Goal: Task Accomplishment & Management: Use online tool/utility

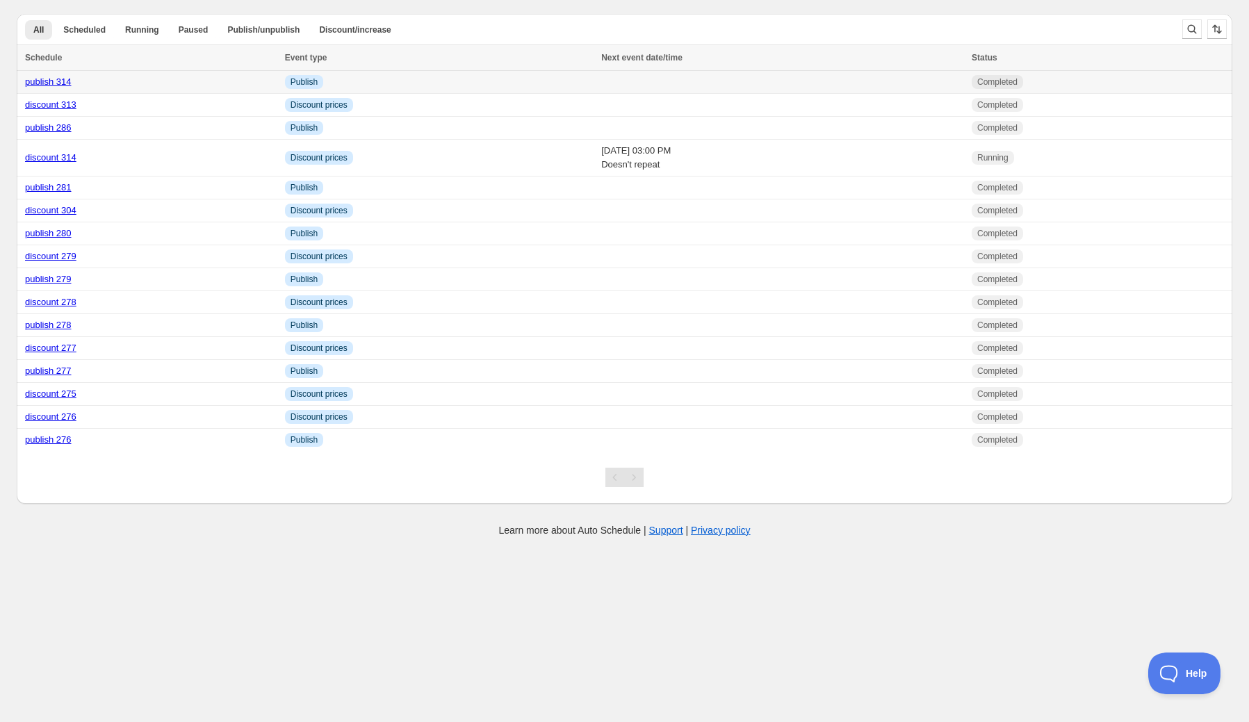
click at [57, 78] on link "publish 314" at bounding box center [48, 81] width 47 height 10
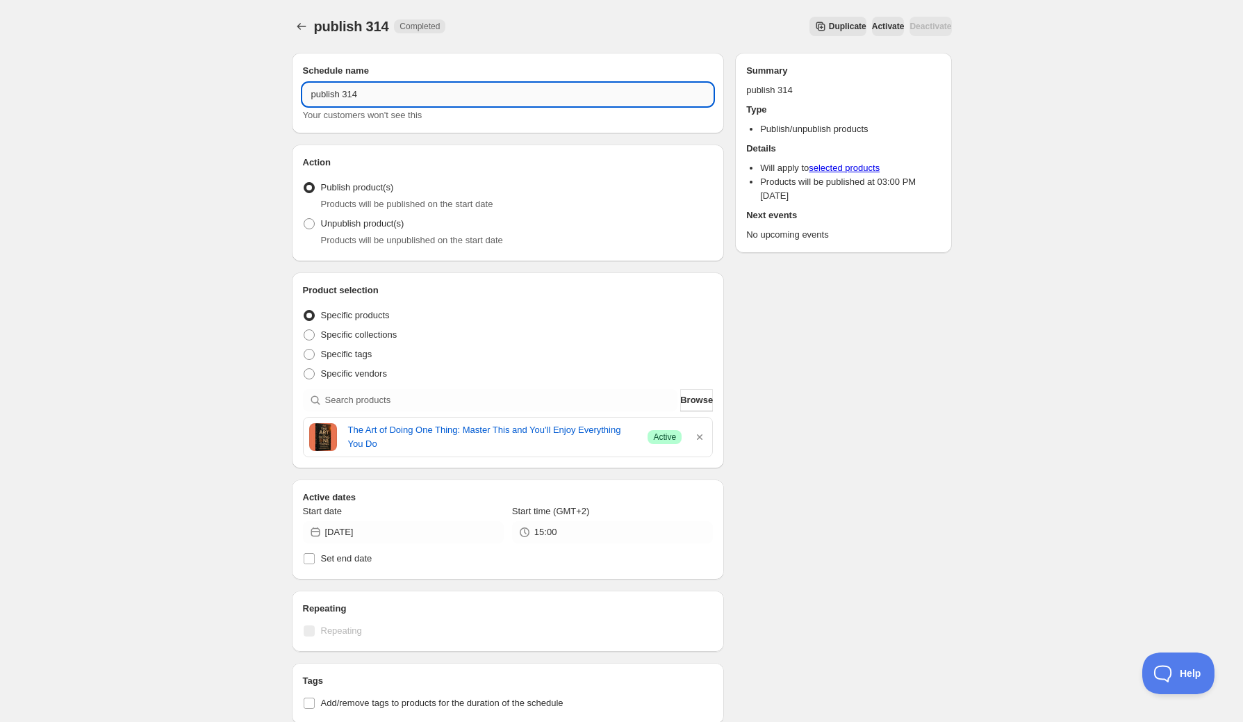
drag, startPoint x: 352, startPoint y: 97, endPoint x: 361, endPoint y: 97, distance: 9.7
click at [361, 97] on input "publish 314" at bounding box center [508, 94] width 411 height 22
type input "publish 315"
click at [699, 436] on icon "button" at bounding box center [700, 437] width 6 height 6
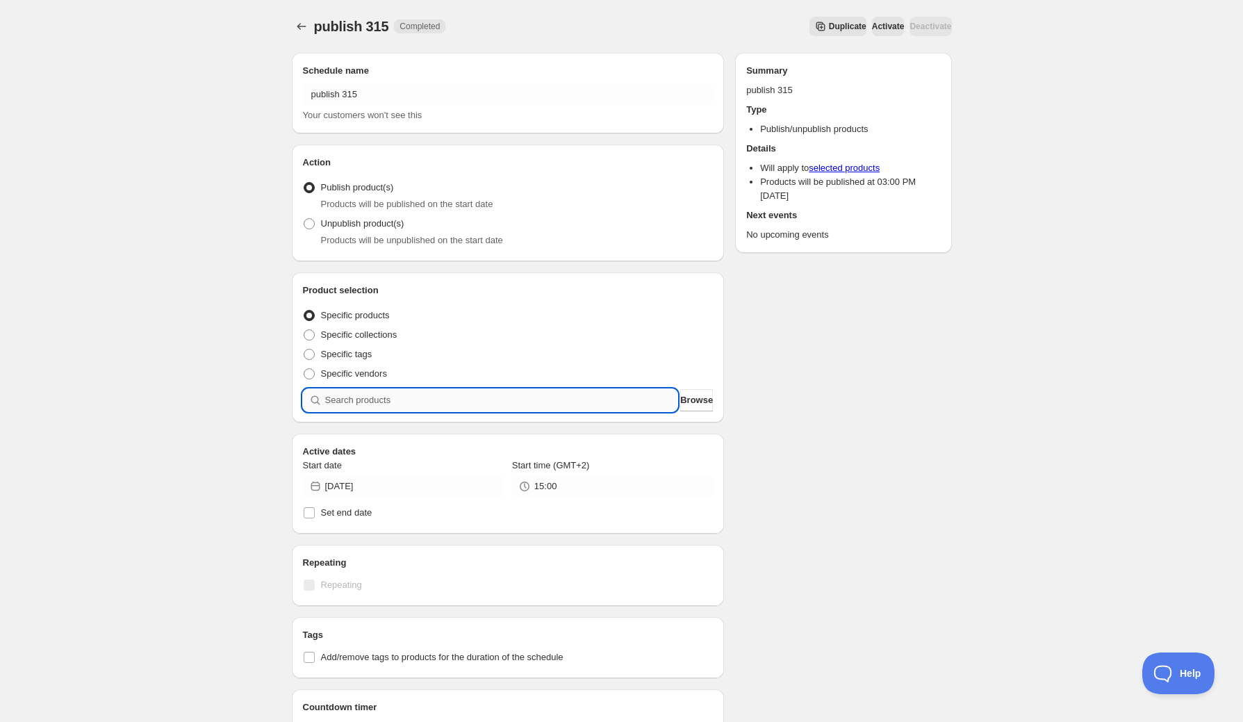
click at [514, 402] on input "search" at bounding box center [501, 400] width 353 height 22
type input "f"
type input "a"
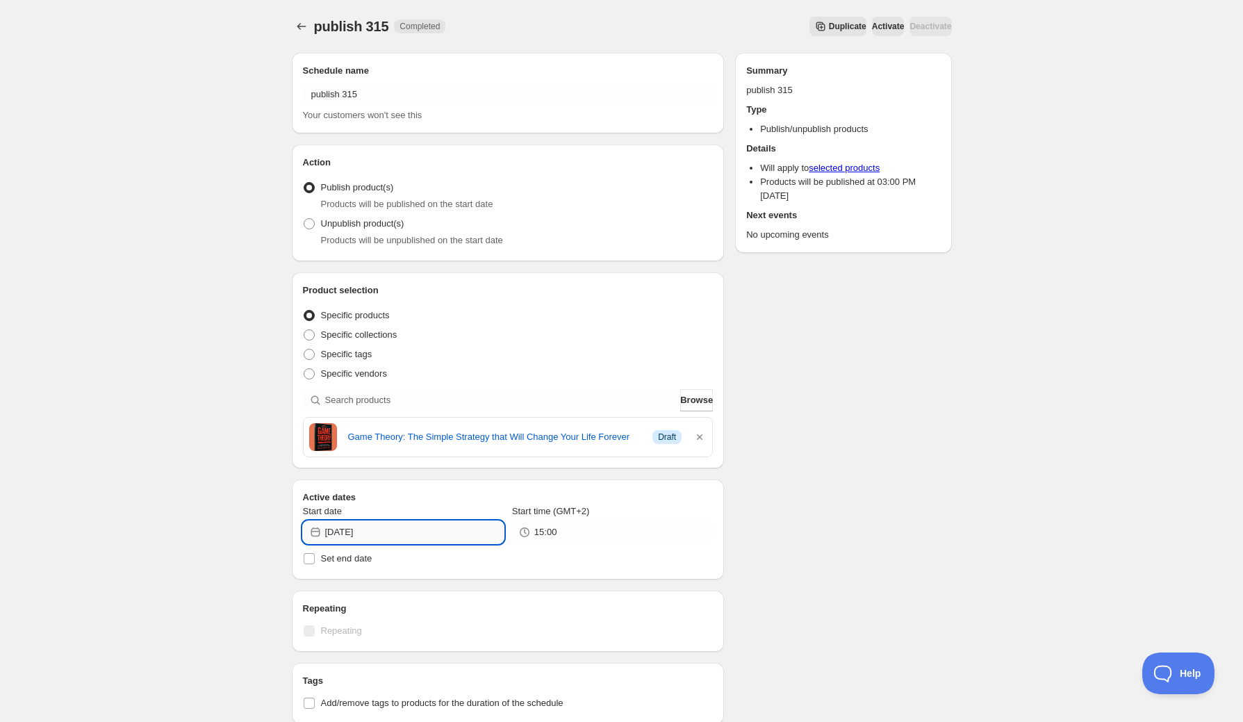
click at [410, 534] on input "[DATE]" at bounding box center [414, 532] width 179 height 22
click at [352, 649] on span "13" at bounding box center [352, 651] width 15 height 11
type input "[DATE]"
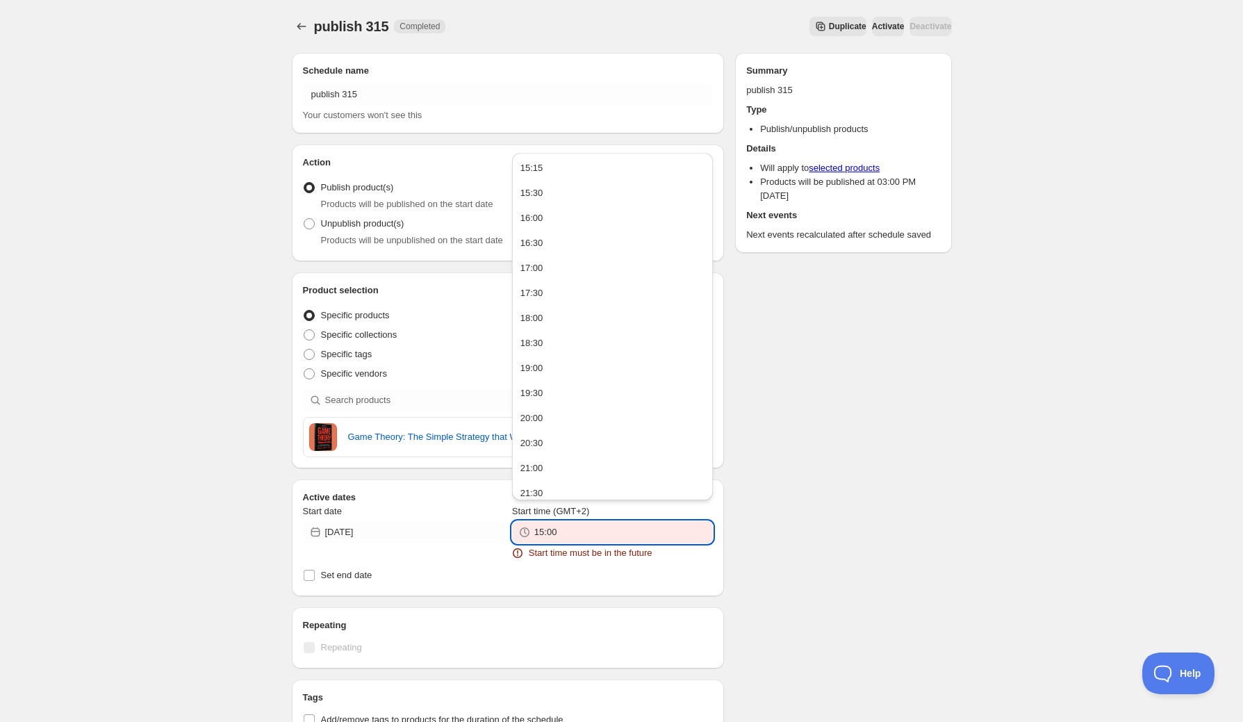
click at [571, 532] on input "15:00" at bounding box center [623, 532] width 179 height 22
click at [566, 546] on span "Start time must be in the future" at bounding box center [591, 553] width 124 height 14
click at [543, 534] on input "15:00" at bounding box center [623, 532] width 179 height 22
drag, startPoint x: 545, startPoint y: 534, endPoint x: 559, endPoint y: 532, distance: 14.0
click at [559, 532] on input "15:00" at bounding box center [623, 532] width 179 height 22
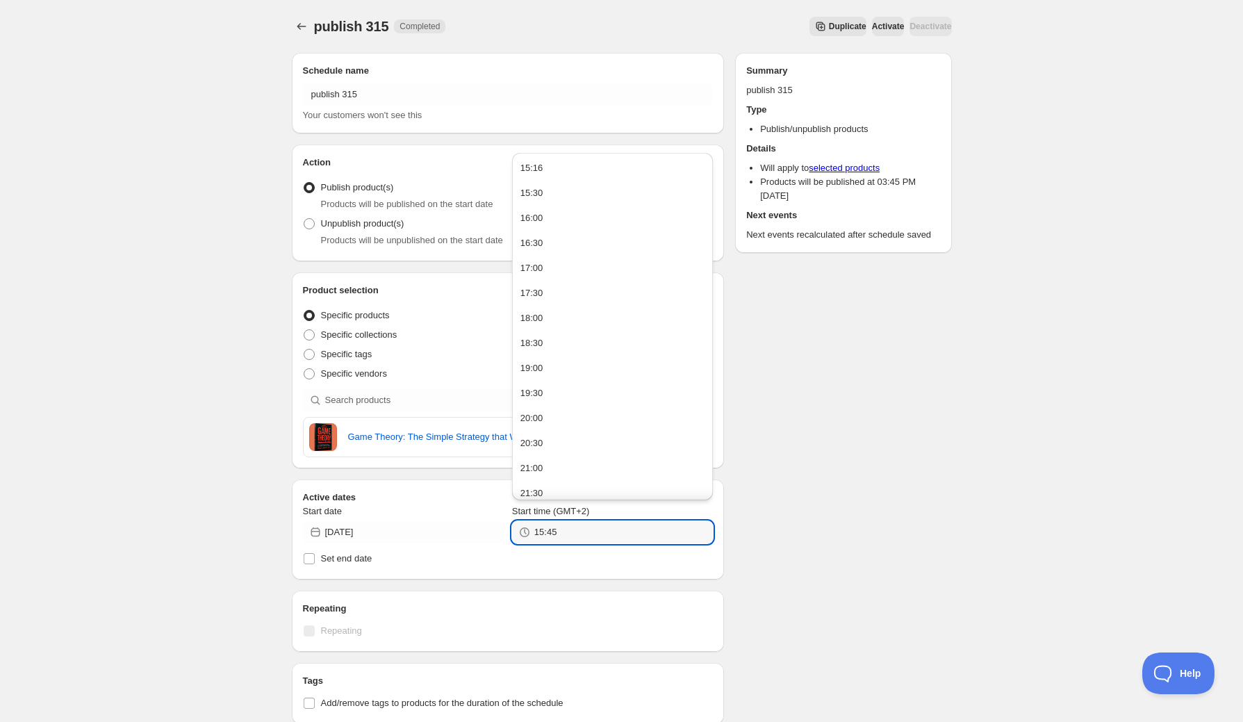
type input "15:45"
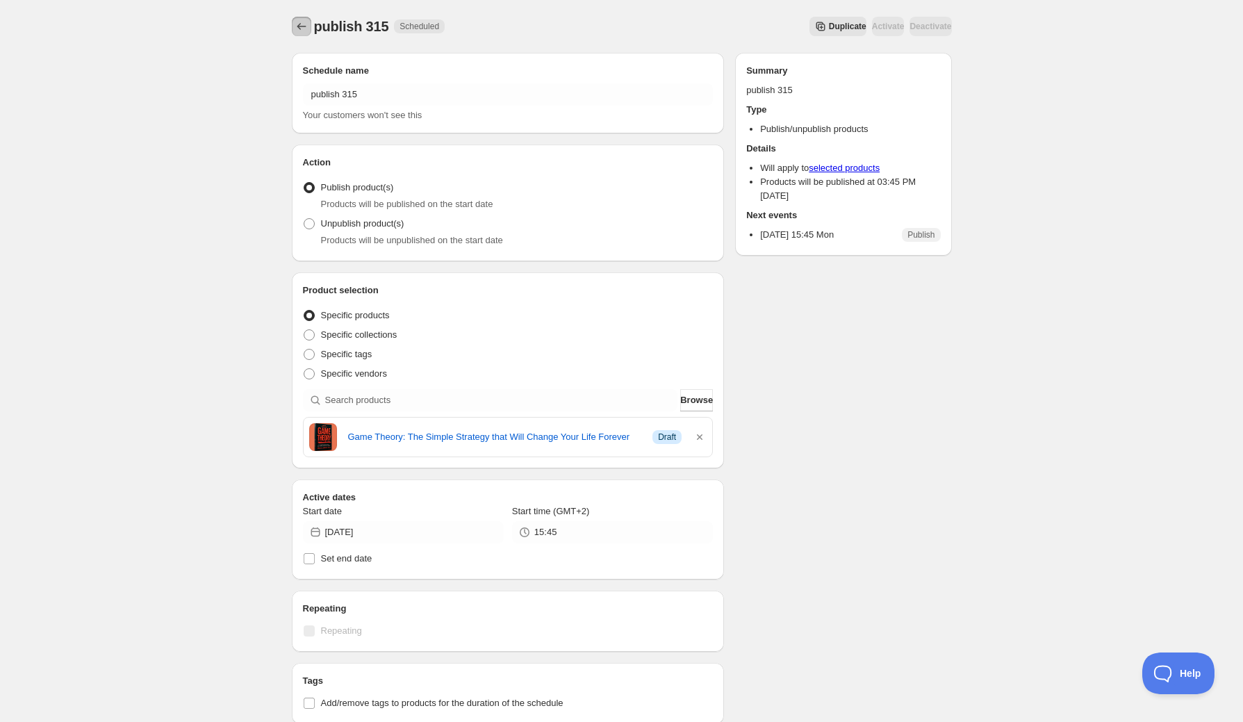
click at [301, 28] on icon "Schedules" at bounding box center [302, 26] width 14 height 14
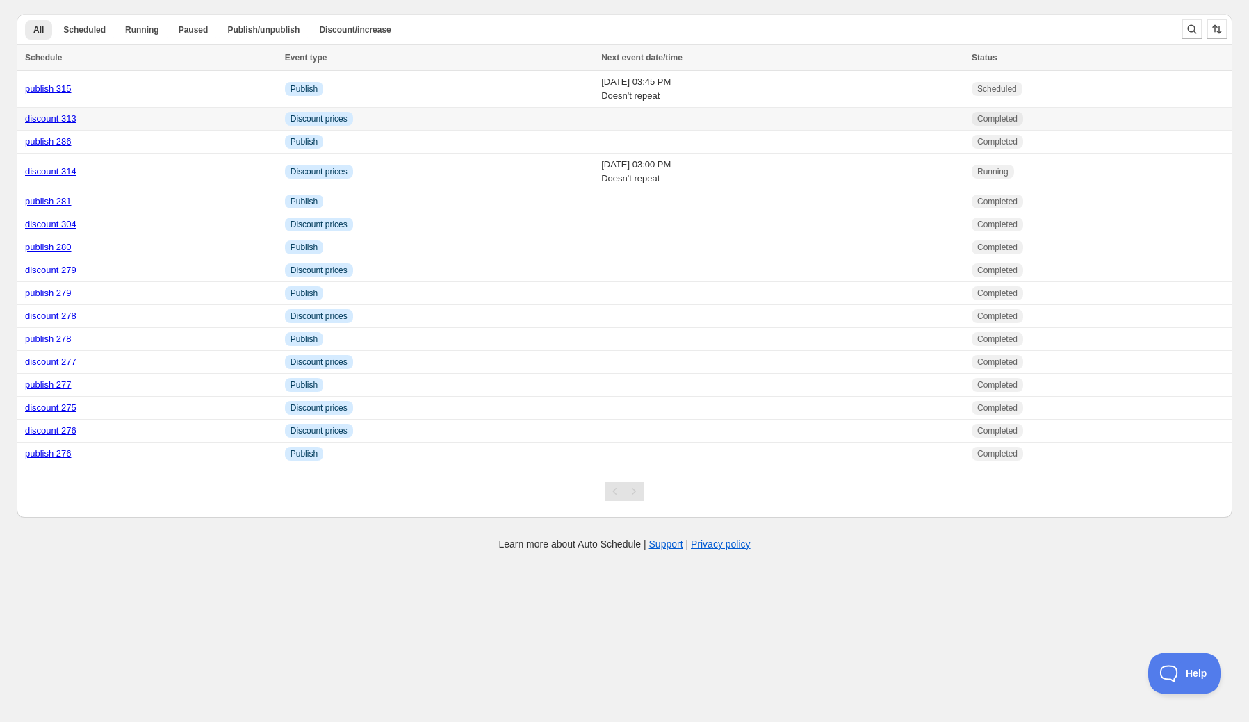
click at [50, 120] on link "discount 313" at bounding box center [50, 118] width 51 height 10
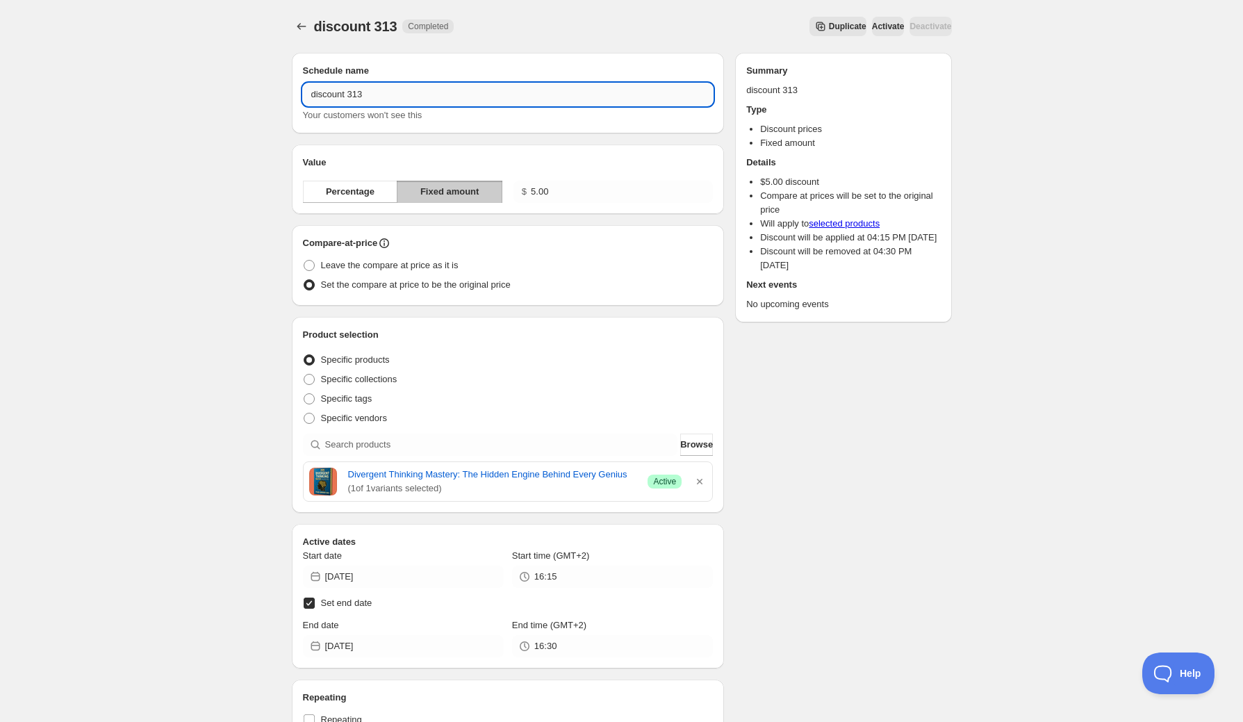
drag, startPoint x: 357, startPoint y: 95, endPoint x: 369, endPoint y: 95, distance: 11.8
click at [368, 95] on input "discount 313" at bounding box center [508, 94] width 411 height 22
type input "discount 315"
click at [700, 481] on icon "button" at bounding box center [700, 482] width 6 height 6
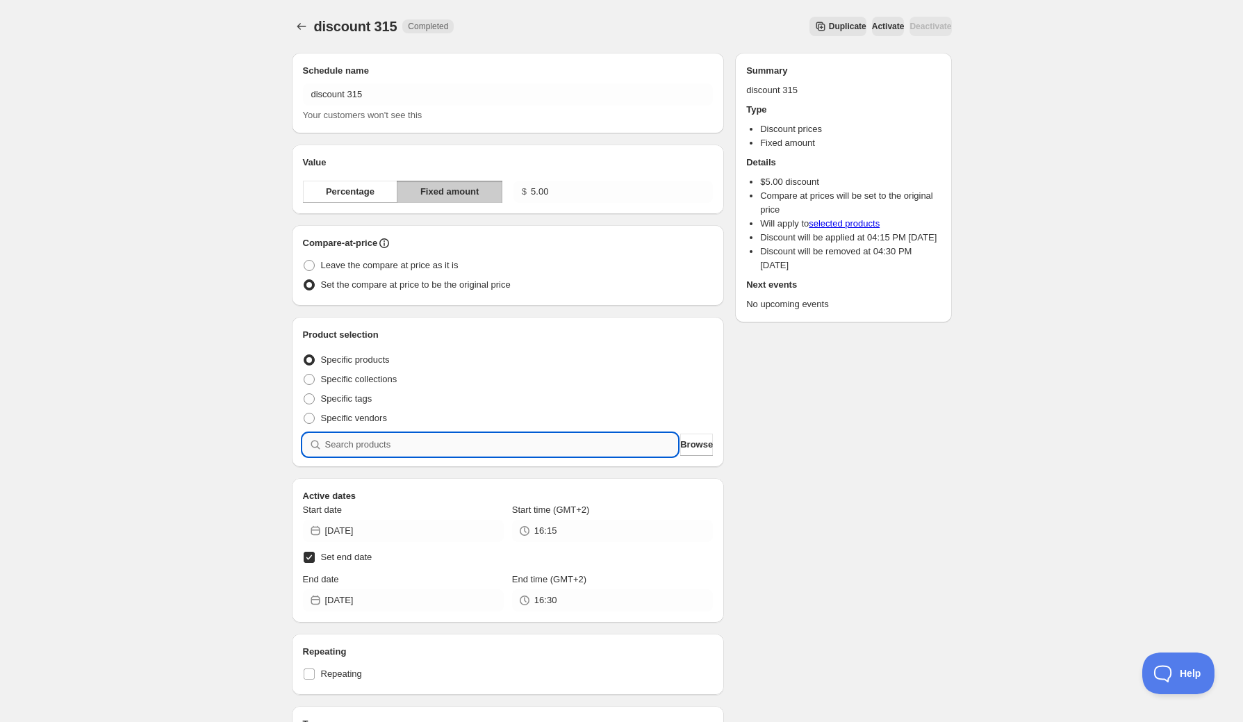
click at [530, 448] on input "search" at bounding box center [501, 445] width 353 height 22
type input "g"
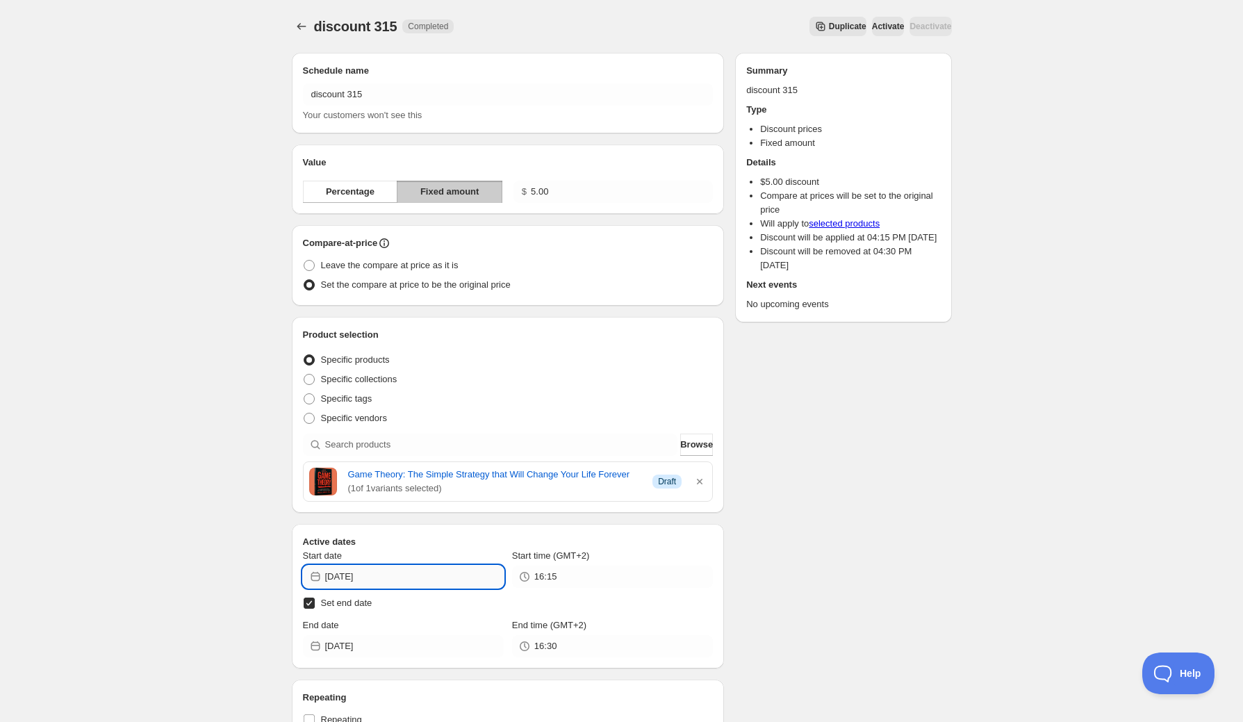
click at [405, 580] on input "[DATE]" at bounding box center [414, 577] width 179 height 22
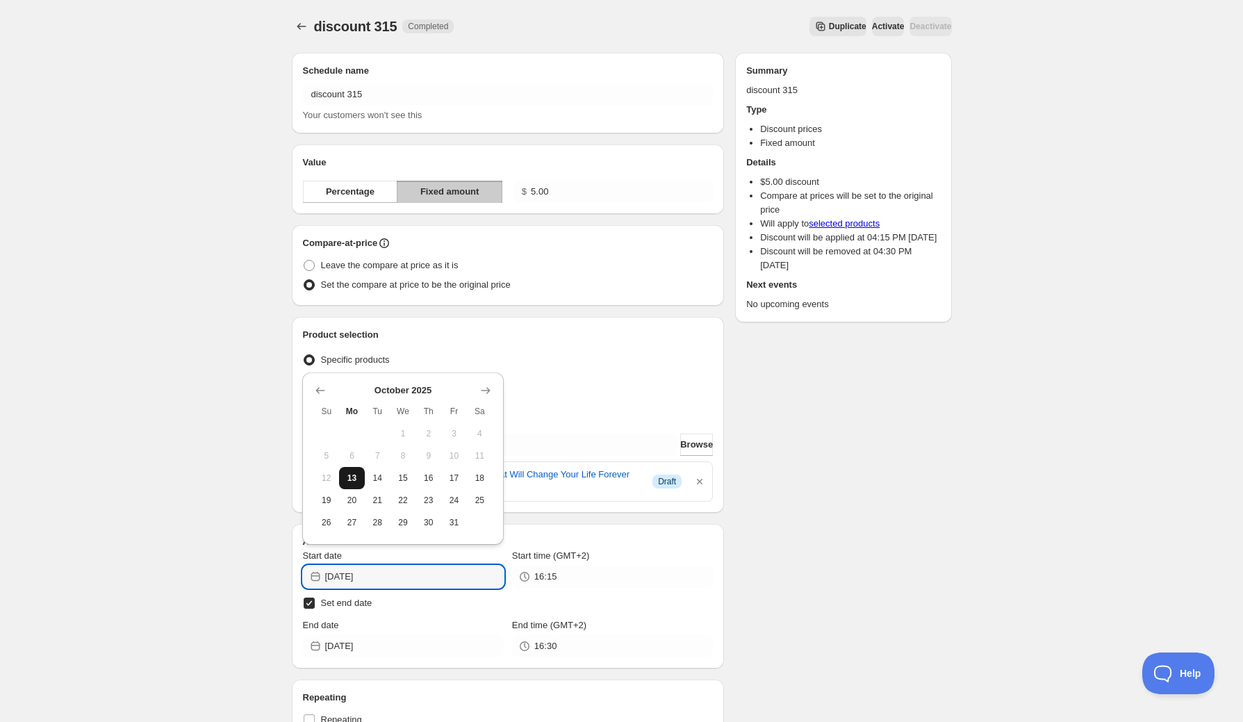
click at [357, 479] on span "13" at bounding box center [352, 478] width 15 height 11
type input "[DATE]"
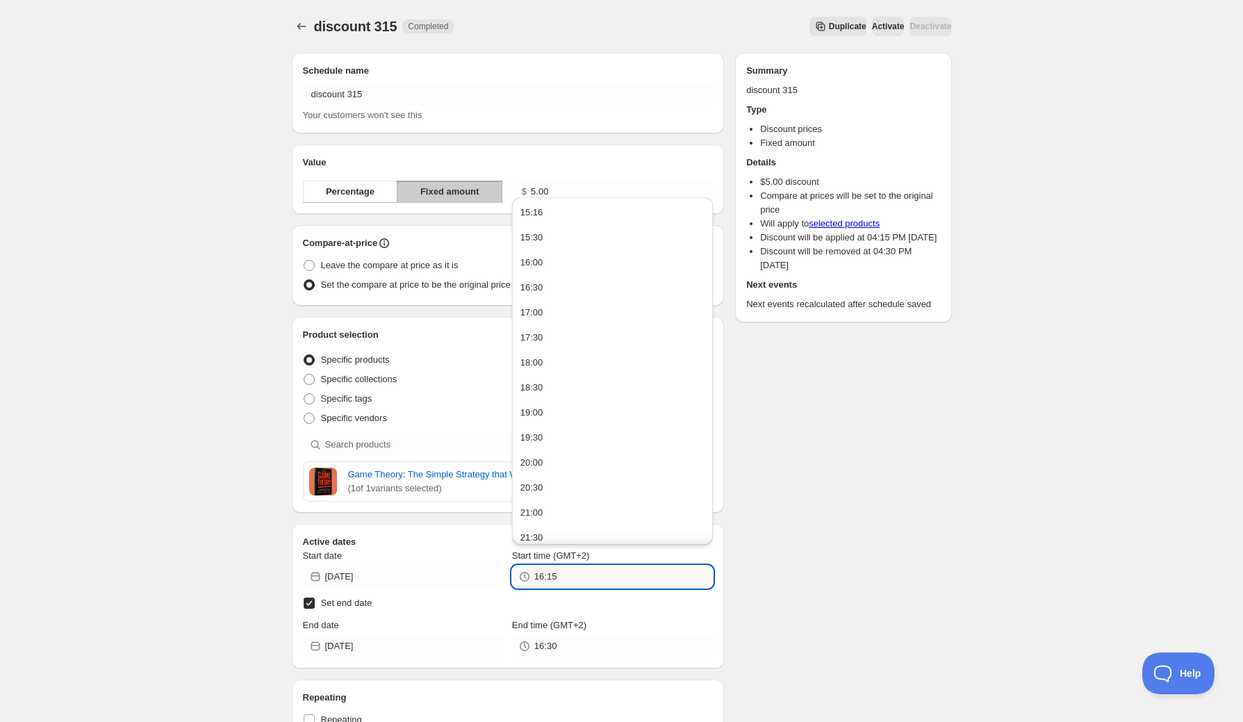
click at [571, 581] on input "16:15" at bounding box center [623, 577] width 179 height 22
drag, startPoint x: 547, startPoint y: 578, endPoint x: 578, endPoint y: 576, distance: 30.7
click at [574, 576] on input "16:15" at bounding box center [623, 577] width 179 height 22
type input "16:45"
click at [377, 642] on input "[DATE]" at bounding box center [414, 646] width 179 height 22
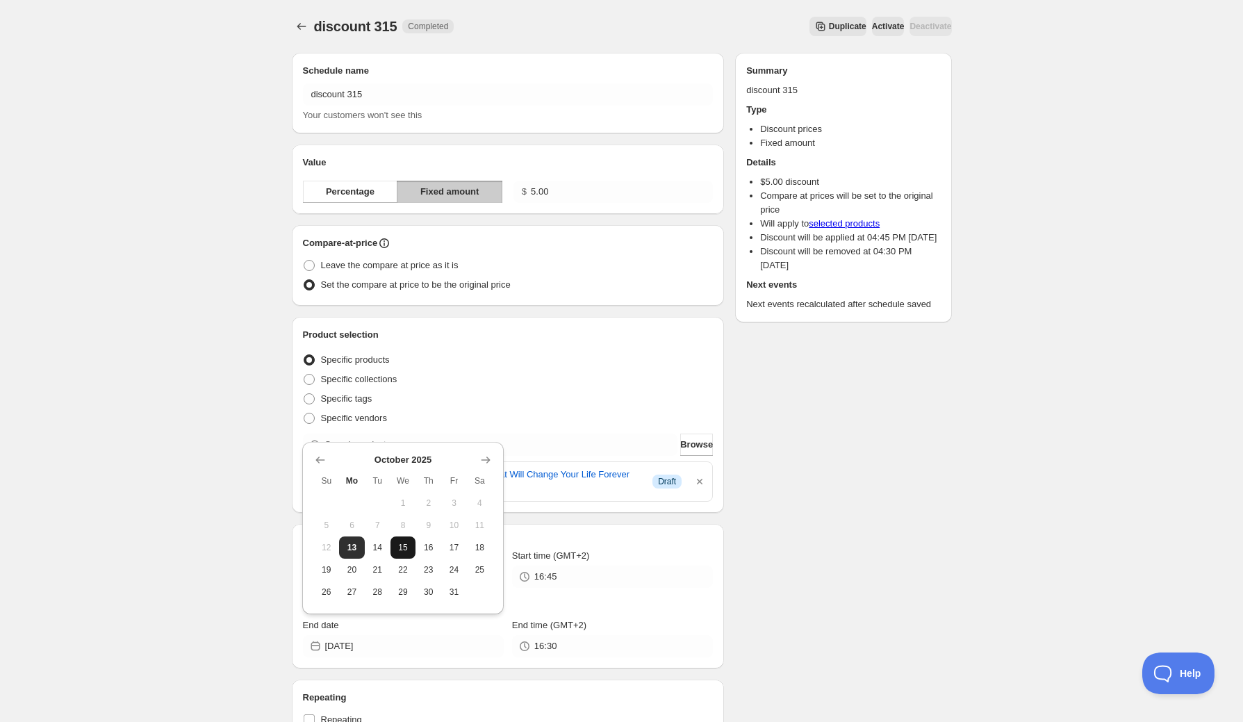
click at [398, 548] on span "15" at bounding box center [403, 547] width 15 height 11
type input "[DATE]"
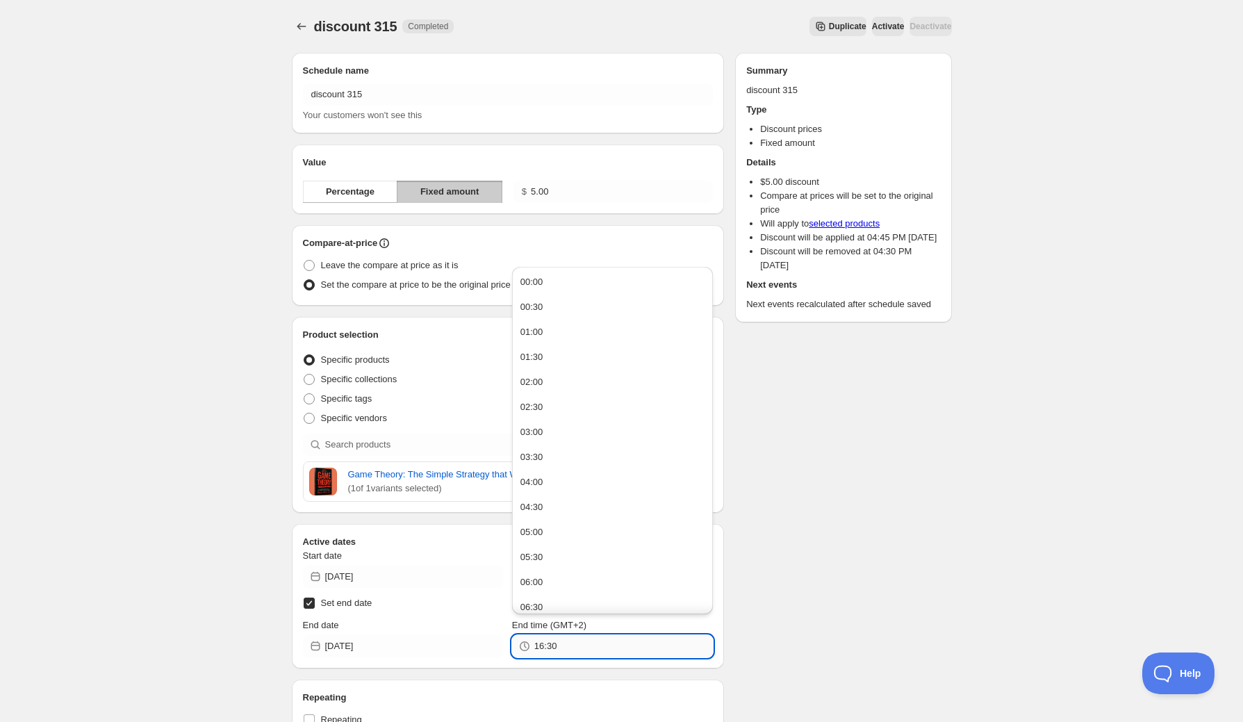
drag, startPoint x: 546, startPoint y: 646, endPoint x: 556, endPoint y: 646, distance: 10.4
click at [555, 646] on input "16:30" at bounding box center [623, 646] width 179 height 22
type input "16:45"
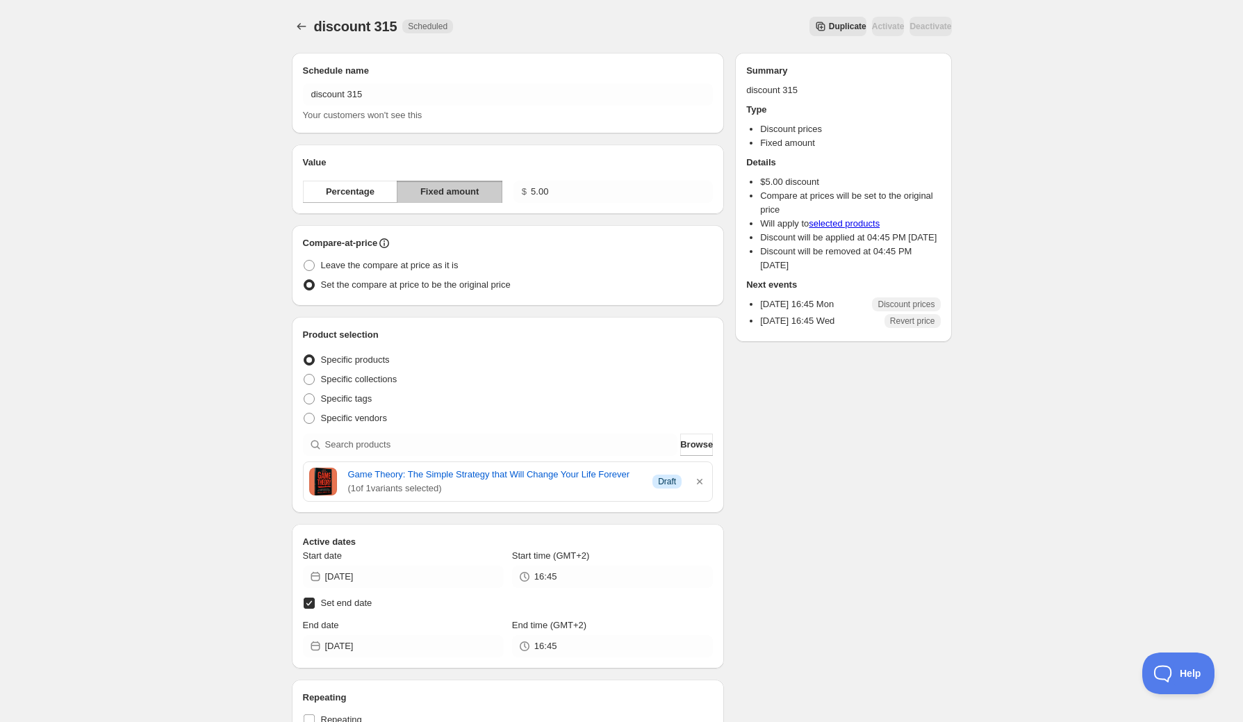
click at [300, 22] on icon "Schedules" at bounding box center [302, 26] width 14 height 14
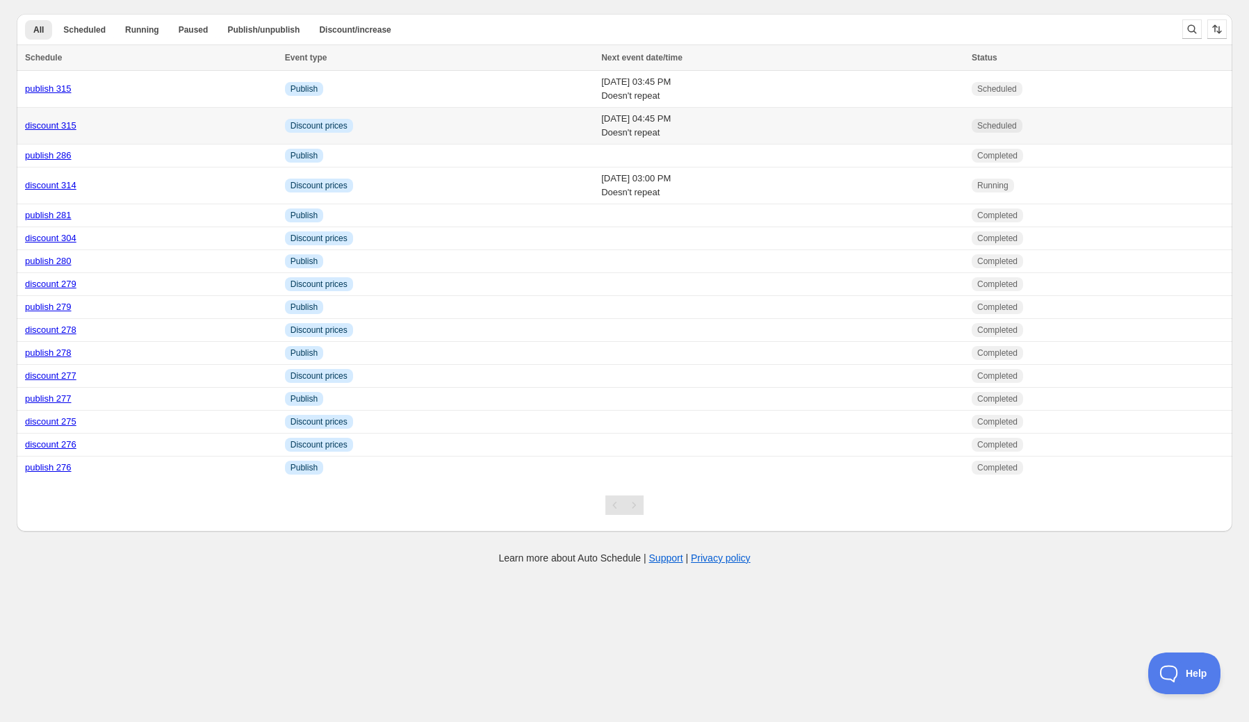
click at [597, 121] on td "[DATE] 04:45 PM Doesn't repeat" at bounding box center [782, 126] width 370 height 37
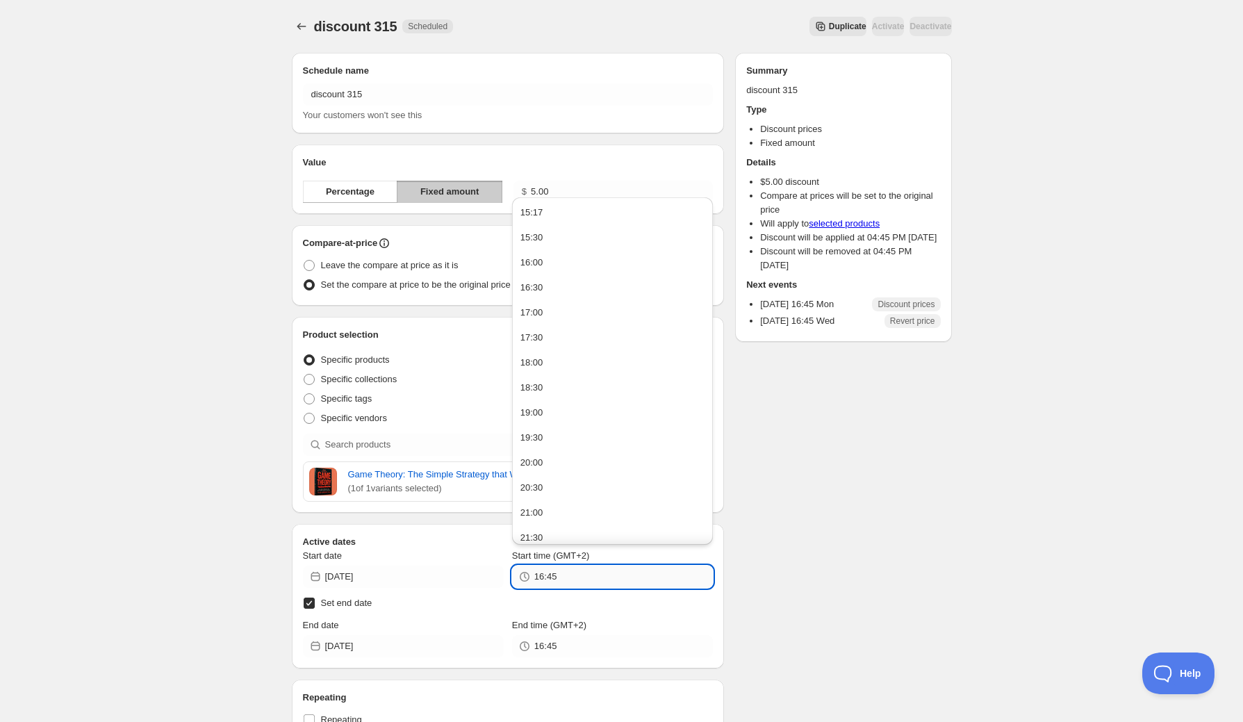
click at [544, 577] on input "16:45" at bounding box center [623, 577] width 179 height 22
type input "15:45"
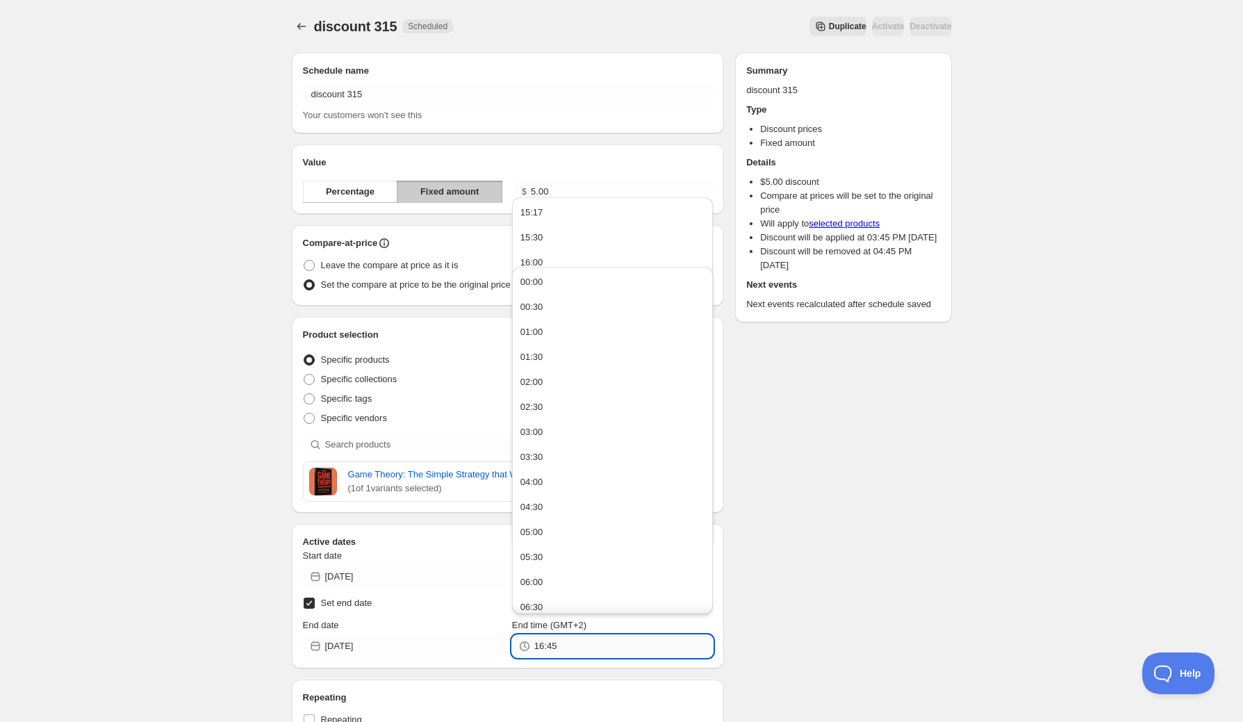
click at [541, 645] on input "16:45" at bounding box center [623, 646] width 179 height 22
click at [542, 645] on input "16:45" at bounding box center [623, 646] width 179 height 22
click at [542, 646] on input "16:45" at bounding box center [623, 646] width 179 height 22
type input "15:45"
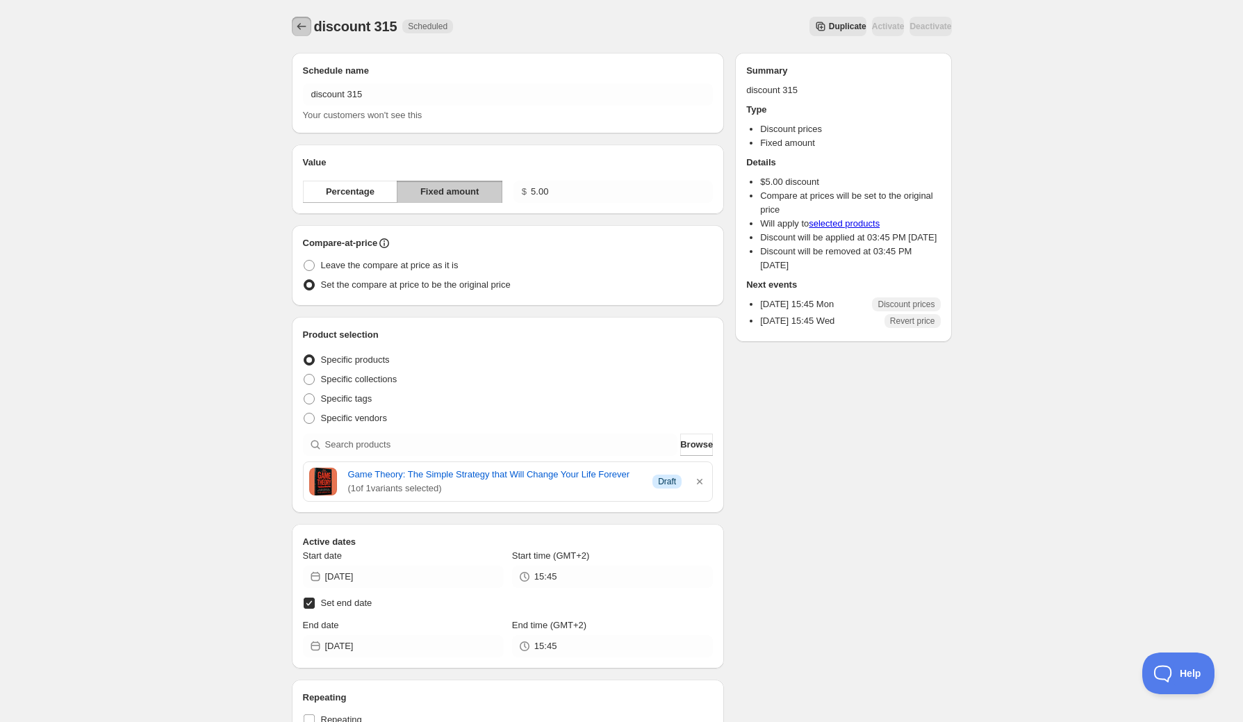
click at [304, 21] on icon "Schedules" at bounding box center [302, 26] width 14 height 14
